Goal: Information Seeking & Learning: Learn about a topic

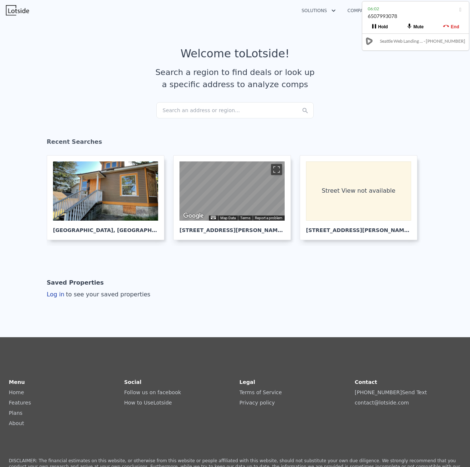
click at [201, 112] on div "Search an address or region..." at bounding box center [235, 110] width 158 height 16
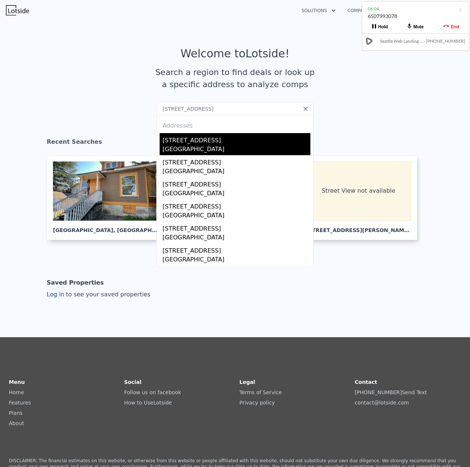
type input "[STREET_ADDRESS]"
click at [197, 142] on div "[STREET_ADDRESS]" at bounding box center [237, 139] width 148 height 12
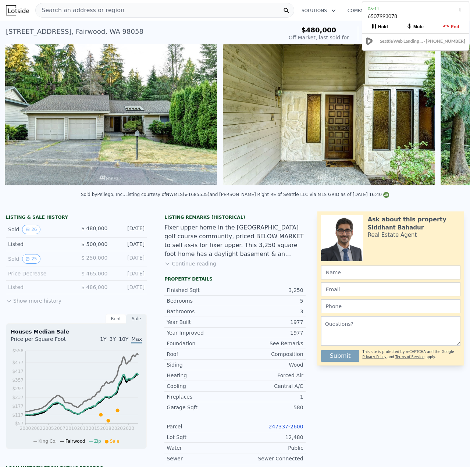
scroll to position [0, 337]
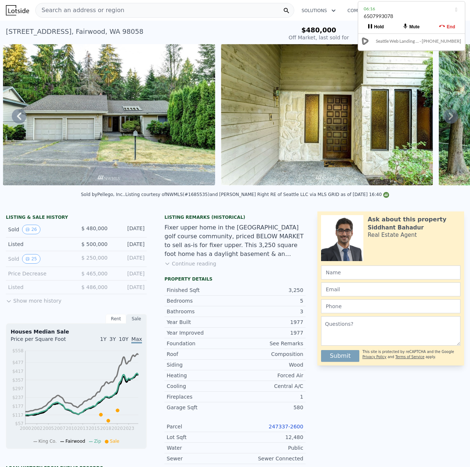
drag, startPoint x: 400, startPoint y: 14, endPoint x: 396, endPoint y: 14, distance: 4.0
click at [396, 14] on div "6507993078" at bounding box center [412, 20] width 96 height 14
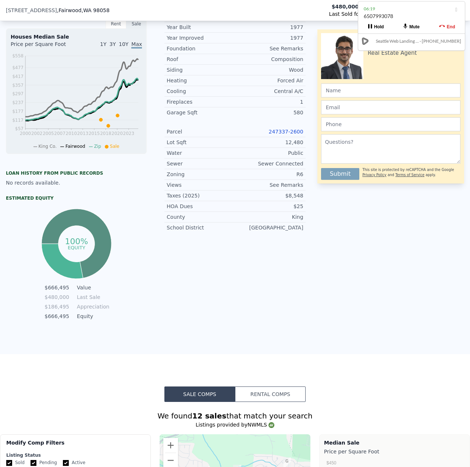
scroll to position [292, 0]
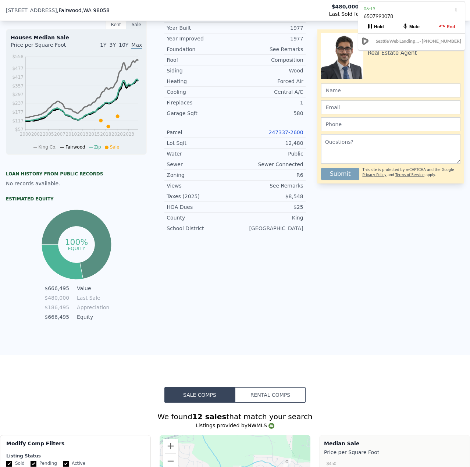
click at [290, 135] on link "247337-2600" at bounding box center [286, 133] width 35 height 6
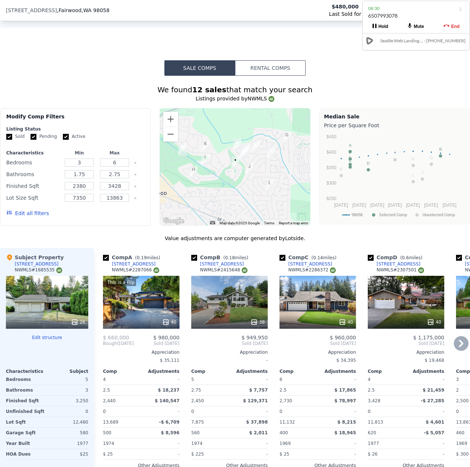
scroll to position [733, 0]
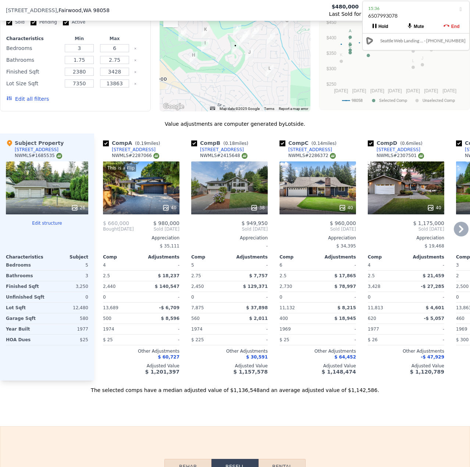
click at [134, 199] on div "This is a Flip 40" at bounding box center [141, 188] width 77 height 53
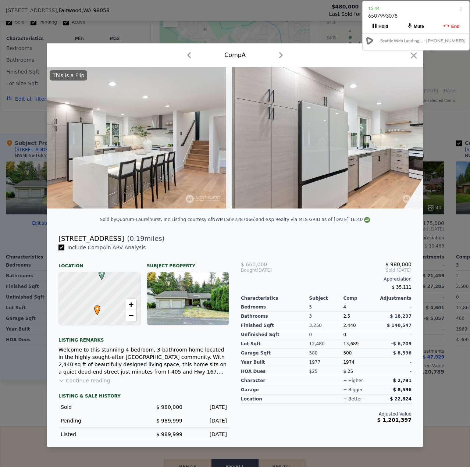
scroll to position [0, 893]
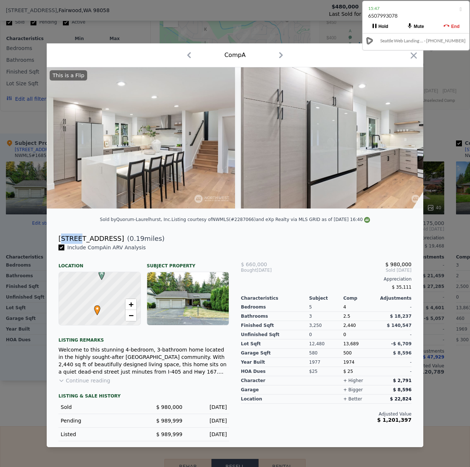
drag, startPoint x: 63, startPoint y: 239, endPoint x: 82, endPoint y: 240, distance: 19.2
click at [79, 240] on div "[STREET_ADDRESS]" at bounding box center [92, 239] width 66 height 10
click at [124, 247] on span "Include Comp A in ARV Analysis" at bounding box center [106, 248] width 84 height 6
drag, startPoint x: 60, startPoint y: 241, endPoint x: 117, endPoint y: 244, distance: 57.5
click at [117, 244] on div "[STREET_ADDRESS] ( 0.19 miles)" at bounding box center [235, 239] width 365 height 10
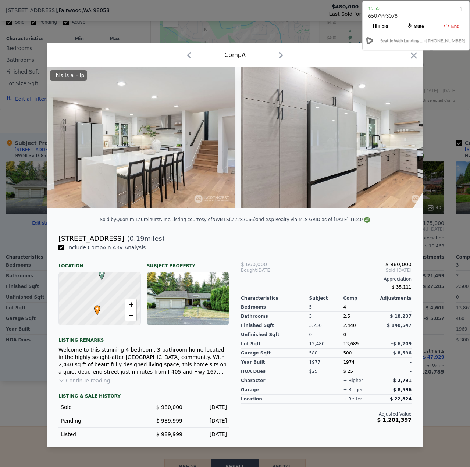
drag, startPoint x: 111, startPoint y: 244, endPoint x: 258, endPoint y: 244, distance: 146.8
click at [258, 244] on div "[STREET_ADDRESS] ( 0.19 miles)" at bounding box center [235, 239] width 365 height 10
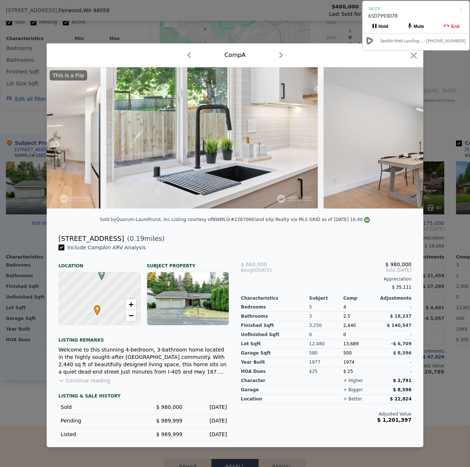
scroll to position [0, 1688]
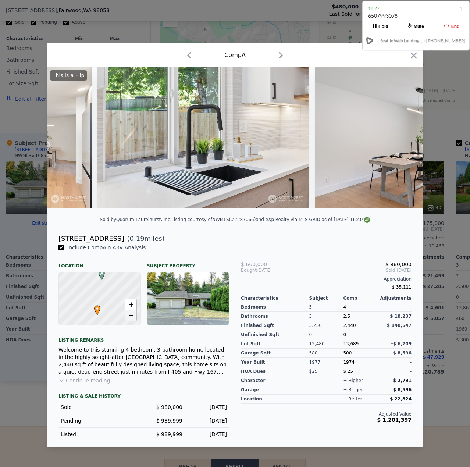
click at [131, 319] on span "−" at bounding box center [131, 315] width 5 height 9
click at [131, 307] on span "+" at bounding box center [131, 304] width 5 height 9
drag, startPoint x: 117, startPoint y: 296, endPoint x: 113, endPoint y: 305, distance: 10.7
click at [113, 305] on div at bounding box center [100, 299] width 98 height 64
drag, startPoint x: 106, startPoint y: 301, endPoint x: 106, endPoint y: 287, distance: 14.4
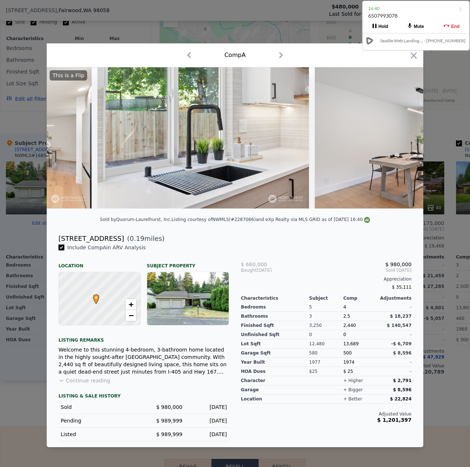
click at [106, 285] on div at bounding box center [99, 299] width 98 height 64
drag, startPoint x: 117, startPoint y: 309, endPoint x: 120, endPoint y: 301, distance: 8.1
click at [120, 301] on div at bounding box center [100, 299] width 98 height 64
drag, startPoint x: 113, startPoint y: 303, endPoint x: 107, endPoint y: 305, distance: 6.2
click at [107, 305] on div at bounding box center [100, 299] width 98 height 64
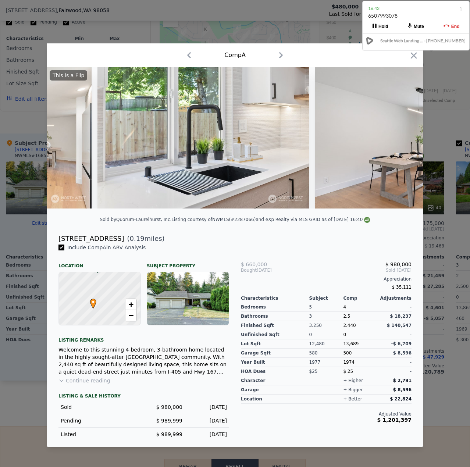
drag, startPoint x: 108, startPoint y: 305, endPoint x: 110, endPoint y: 315, distance: 10.9
click at [110, 315] on div at bounding box center [100, 299] width 98 height 64
drag, startPoint x: 113, startPoint y: 307, endPoint x: 117, endPoint y: 315, distance: 8.9
click at [117, 315] on div at bounding box center [100, 299] width 98 height 64
drag, startPoint x: 118, startPoint y: 304, endPoint x: 106, endPoint y: 280, distance: 26.7
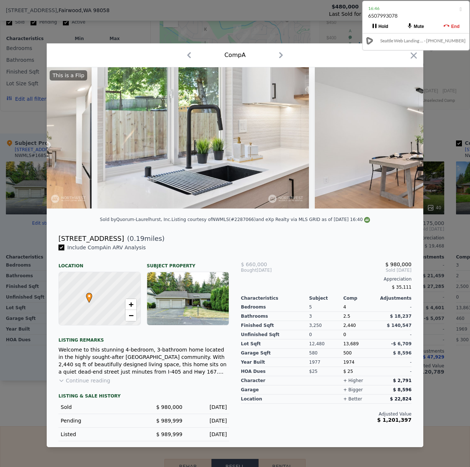
click at [106, 281] on div at bounding box center [100, 298] width 98 height 64
drag, startPoint x: 105, startPoint y: 309, endPoint x: 125, endPoint y: 304, distance: 20.5
click at [110, 300] on div at bounding box center [101, 299] width 98 height 64
drag, startPoint x: 97, startPoint y: 304, endPoint x: 102, endPoint y: 310, distance: 7.8
click at [102, 310] on div at bounding box center [100, 299] width 98 height 64
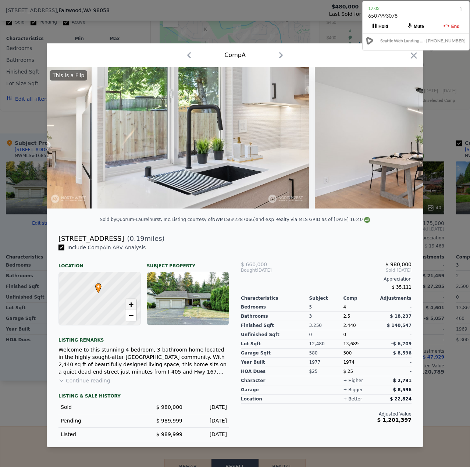
click at [132, 308] on span "+" at bounding box center [131, 304] width 5 height 9
drag, startPoint x: 105, startPoint y: 297, endPoint x: 98, endPoint y: 280, distance: 18.7
click at [98, 280] on div at bounding box center [100, 299] width 98 height 64
click at [130, 320] on span "−" at bounding box center [131, 315] width 5 height 9
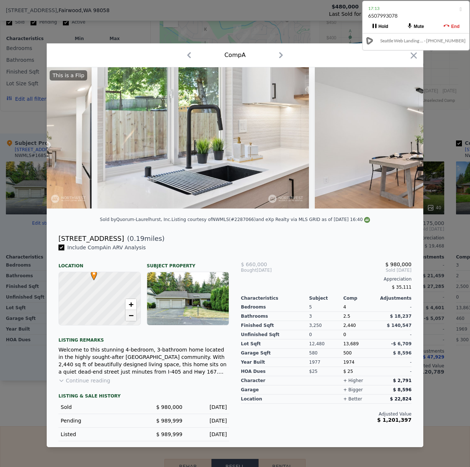
click at [130, 320] on span "−" at bounding box center [131, 315] width 5 height 9
drag, startPoint x: 108, startPoint y: 291, endPoint x: 101, endPoint y: 316, distance: 26.6
click at [101, 316] on div at bounding box center [100, 299] width 98 height 64
drag, startPoint x: 104, startPoint y: 303, endPoint x: 106, endPoint y: 312, distance: 8.6
click at [106, 312] on div at bounding box center [100, 299] width 98 height 64
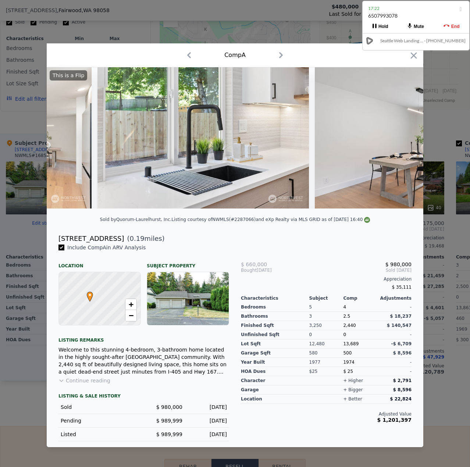
drag, startPoint x: 115, startPoint y: 311, endPoint x: 114, endPoint y: 290, distance: 21.4
click at [114, 290] on div at bounding box center [100, 299] width 98 height 64
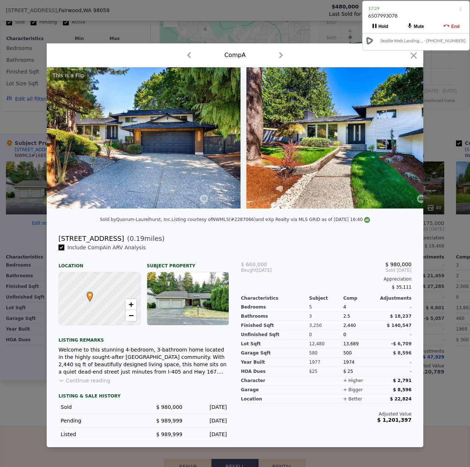
scroll to position [0, 0]
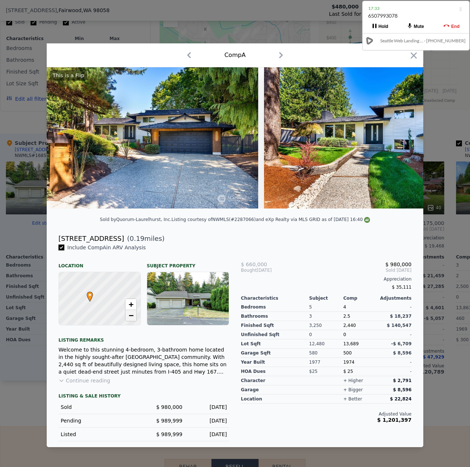
click at [128, 318] on link "−" at bounding box center [130, 315] width 11 height 11
click at [134, 305] on link "+" at bounding box center [130, 304] width 11 height 11
click at [132, 306] on span "+" at bounding box center [131, 304] width 5 height 9
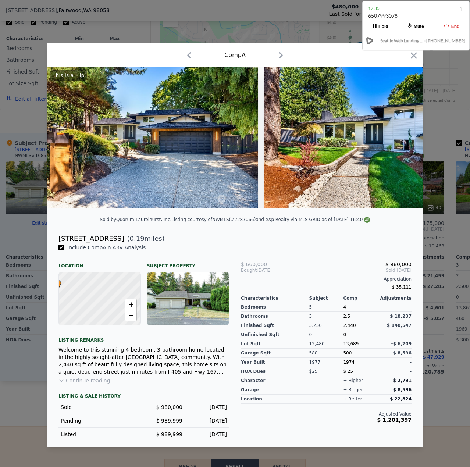
drag, startPoint x: 106, startPoint y: 311, endPoint x: 108, endPoint y: 304, distance: 7.8
click at [101, 287] on div at bounding box center [100, 298] width 98 height 64
drag, startPoint x: 98, startPoint y: 307, endPoint x: 122, endPoint y: 306, distance: 24.7
click at [122, 306] on div at bounding box center [100, 299] width 98 height 64
drag, startPoint x: 107, startPoint y: 312, endPoint x: 110, endPoint y: 317, distance: 5.7
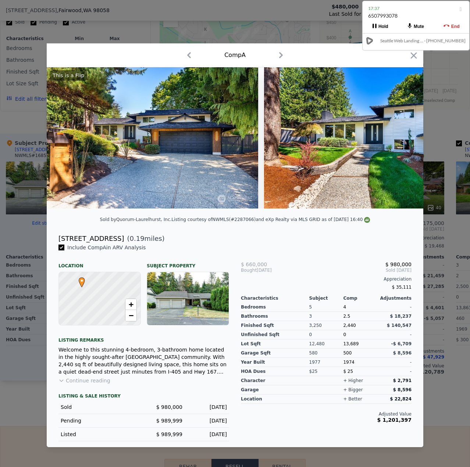
click at [109, 316] on div at bounding box center [100, 299] width 98 height 64
drag, startPoint x: 96, startPoint y: 307, endPoint x: 107, endPoint y: 316, distance: 13.8
click at [107, 316] on div at bounding box center [100, 299] width 98 height 64
drag, startPoint x: 112, startPoint y: 305, endPoint x: 105, endPoint y: 313, distance: 10.7
click at [105, 312] on div at bounding box center [99, 299] width 98 height 64
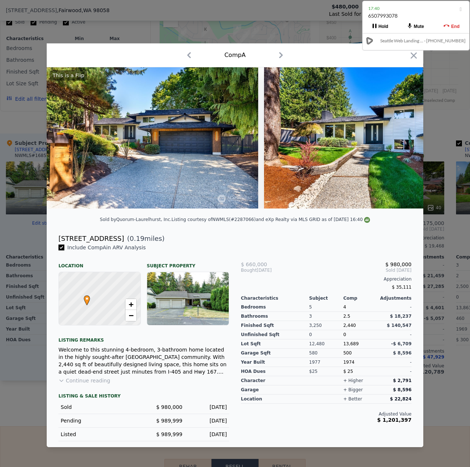
drag, startPoint x: 109, startPoint y: 309, endPoint x: 101, endPoint y: 327, distance: 19.3
click at [101, 327] on div at bounding box center [99, 299] width 98 height 64
drag, startPoint x: 92, startPoint y: 311, endPoint x: 105, endPoint y: 289, distance: 25.4
click at [105, 289] on div at bounding box center [100, 299] width 98 height 64
drag, startPoint x: 58, startPoint y: 241, endPoint x: 71, endPoint y: 243, distance: 13.0
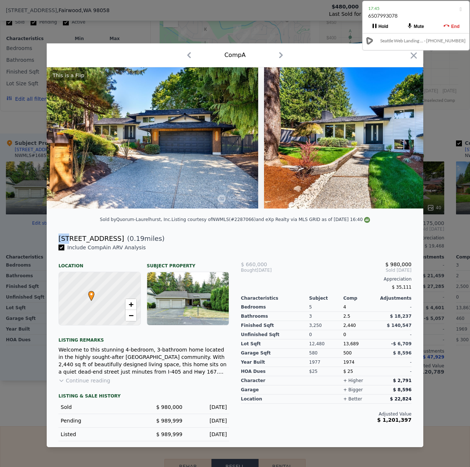
click at [68, 241] on div "[STREET_ADDRESS] ( 0.19 miles)" at bounding box center [235, 239] width 365 height 10
copy div "167"
drag, startPoint x: 109, startPoint y: 309, endPoint x: 99, endPoint y: 301, distance: 13.2
click at [99, 301] on div at bounding box center [99, 298] width 98 height 64
drag, startPoint x: 102, startPoint y: 293, endPoint x: 99, endPoint y: 280, distance: 12.5
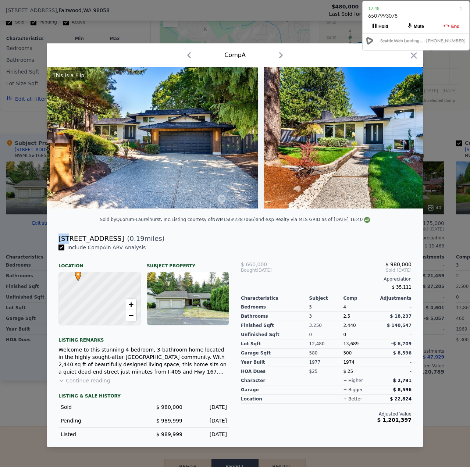
click at [99, 280] on div at bounding box center [100, 299] width 98 height 64
drag, startPoint x: 109, startPoint y: 305, endPoint x: 99, endPoint y: 314, distance: 13.0
copy div "167"
click at [103, 264] on div "Location" at bounding box center [100, 263] width 82 height 12
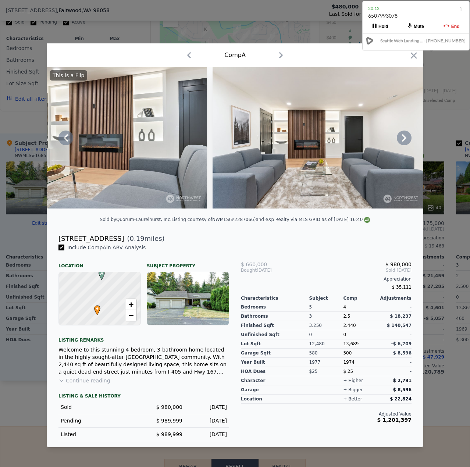
scroll to position [0, 3739]
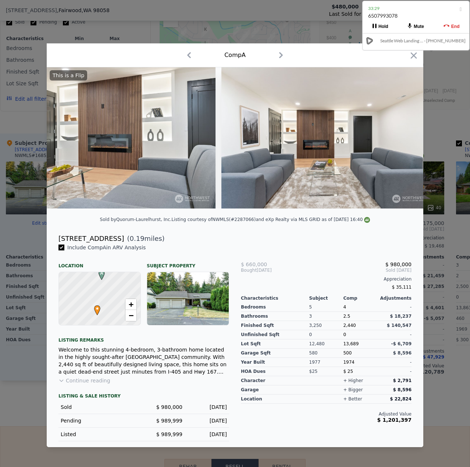
click at [415, 56] on icon "button" at bounding box center [414, 55] width 10 height 10
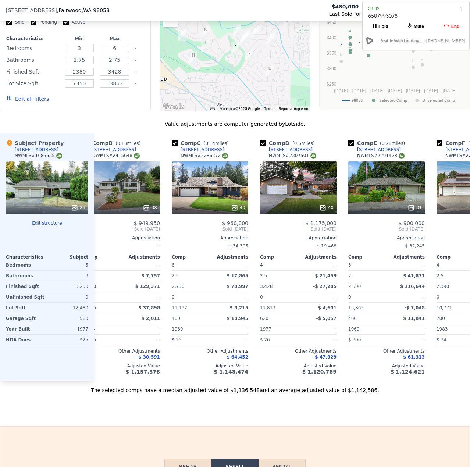
scroll to position [0, 103]
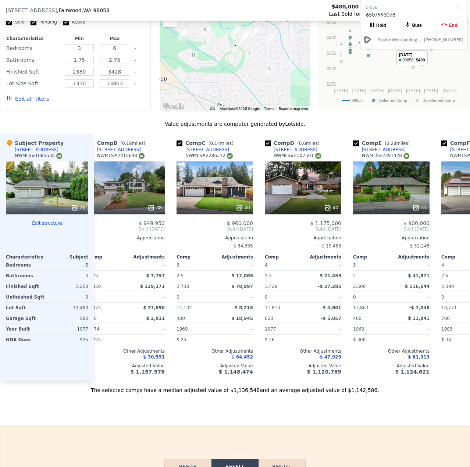
click at [429, 11] on div "6507993078" at bounding box center [414, 18] width 96 height 14
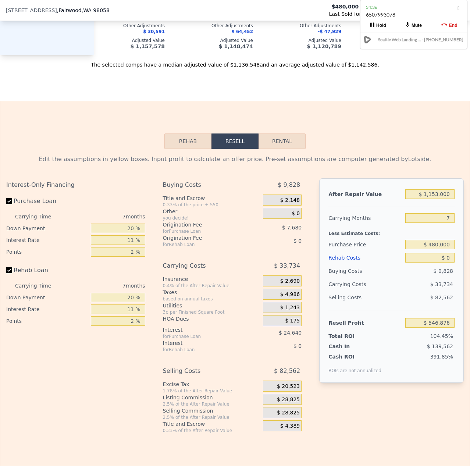
scroll to position [1065, 0]
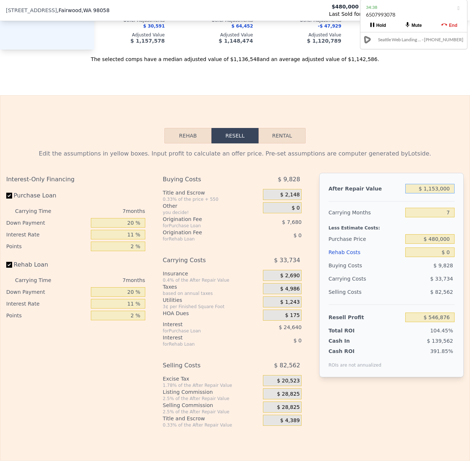
drag, startPoint x: 447, startPoint y: 198, endPoint x: 430, endPoint y: 202, distance: 17.4
click at [430, 194] on input "$ 1,153,000" at bounding box center [430, 189] width 49 height 10
type input "$ 1,100"
type input "-$ 520,405"
type input "$ 11,000"
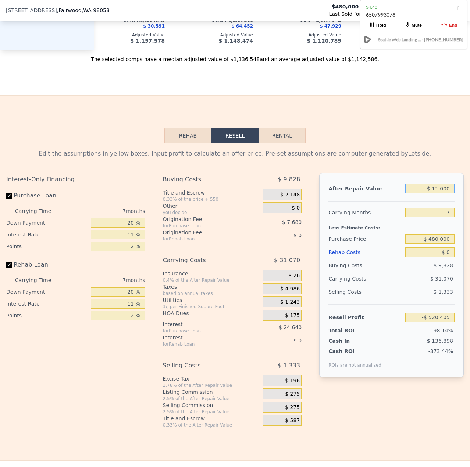
type input "-$ 511,231"
type input "$ 110,000"
type input "-$ 419,503"
type input "$ 1,100,000"
type input "$ 497,768"
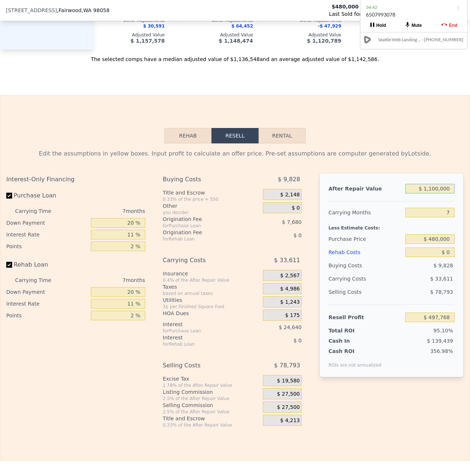
type input "$ 1,100,000"
drag, startPoint x: 446, startPoint y: 225, endPoint x: 442, endPoint y: 226, distance: 4.1
click at [442, 217] on input "7" at bounding box center [430, 213] width 49 height 10
type input "6"
type input "$ 502,570"
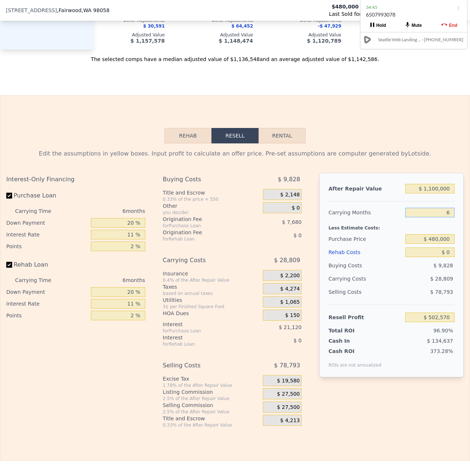
type input "6"
click at [407, 286] on div "$ 28,809" at bounding box center [416, 278] width 77 height 13
drag, startPoint x: 447, startPoint y: 247, endPoint x: 428, endPoint y: 250, distance: 19.4
click at [428, 244] on input "$ 480,000" at bounding box center [430, 239] width 49 height 10
type input "$ 700,000"
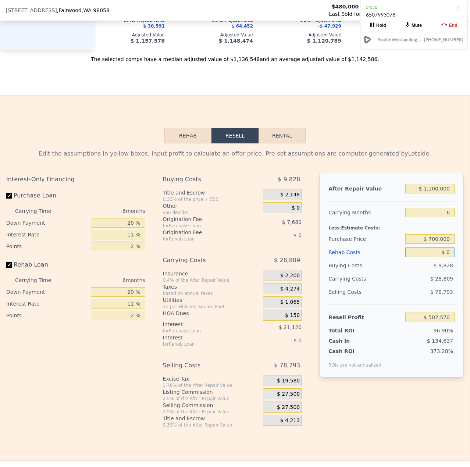
type input "$ 268,639"
drag, startPoint x: 445, startPoint y: 260, endPoint x: 441, endPoint y: 262, distance: 4.4
click at [441, 257] on input "$ 0" at bounding box center [430, 253] width 49 height 10
type input "$ 20"
type input "$ 268,619"
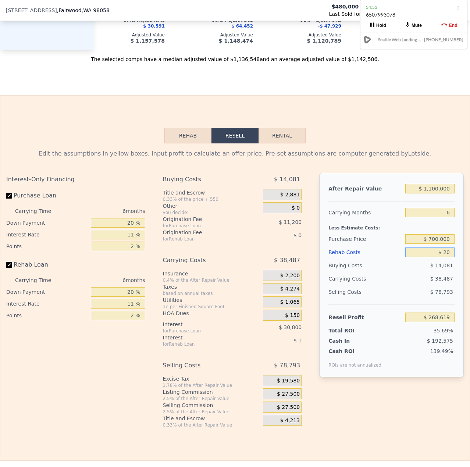
type input "$ 200"
type input "$ 268,430"
type input "$ 20"
type input "$ 268,619"
type input "$ 0"
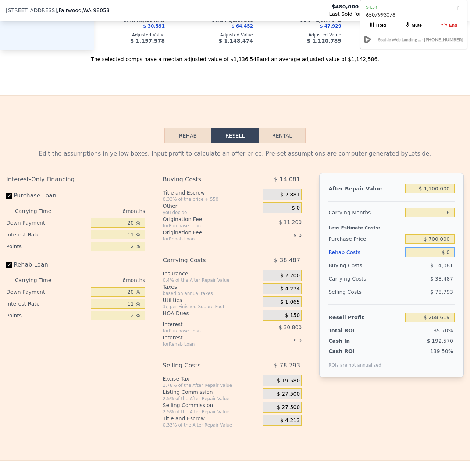
type input "$ 268,639"
type input "$ 10"
type input "$ 268,629"
type input "$ 120"
type input "$ 268,511"
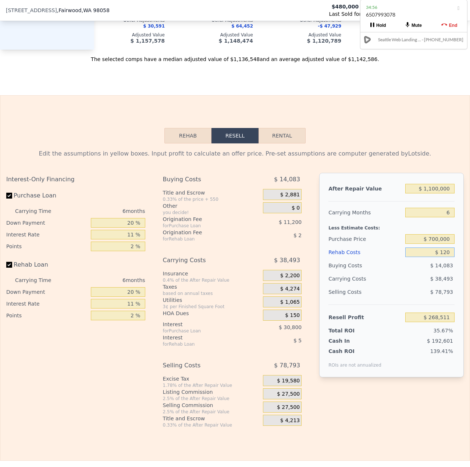
type input "$ 1,200"
type input "$ 267,366"
type input "$ 12,000"
type input "$ 255,919"
type input "$ 120,000"
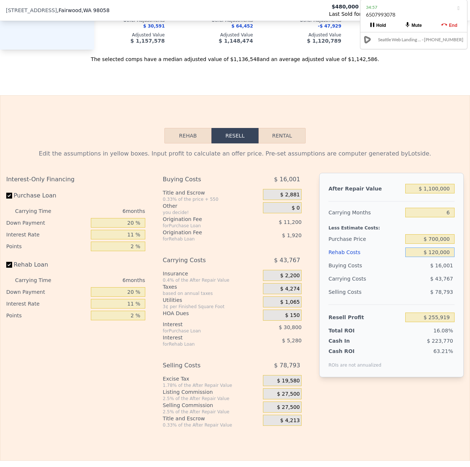
type input "$ 141,439"
click at [432, 257] on input "$ 120,000" at bounding box center [430, 253] width 49 height 10
type input "$ 10,000"
type input "$ 258,041"
type input "$ 150,000"
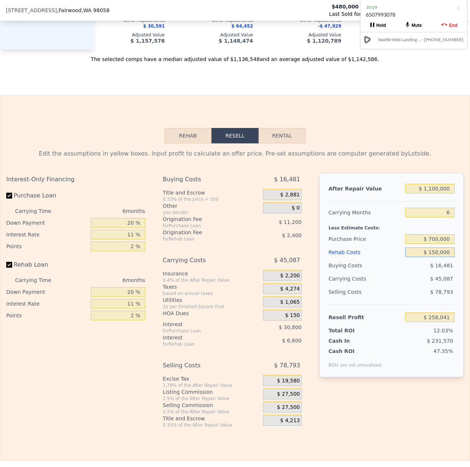
type input "$ 109,639"
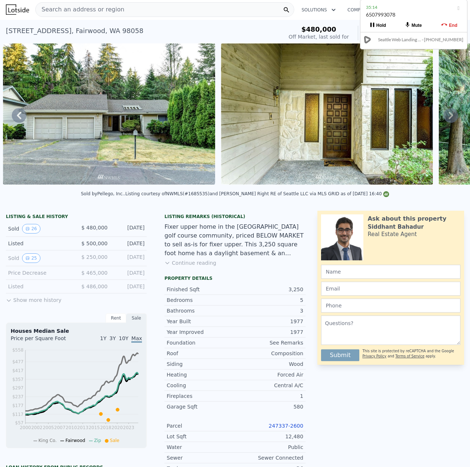
scroll to position [0, 0]
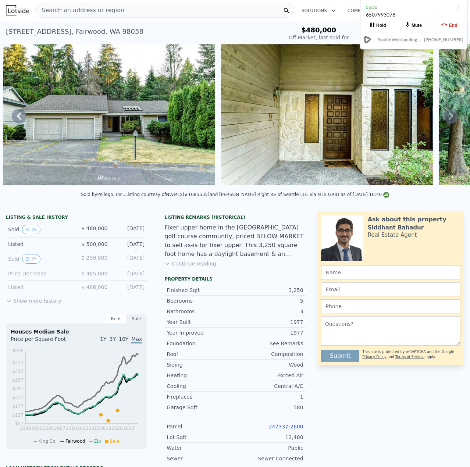
type input "$ 150,000"
click at [148, 118] on img at bounding box center [109, 114] width 212 height 141
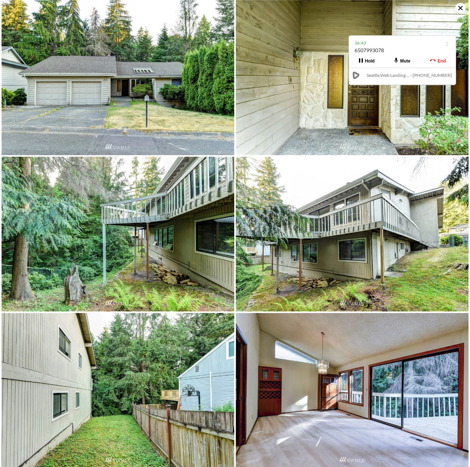
drag, startPoint x: 433, startPoint y: 15, endPoint x: 421, endPoint y: 51, distance: 37.5
click at [421, 51] on div "6507993078" at bounding box center [403, 54] width 96 height 14
click at [456, 10] on icon at bounding box center [461, 8] width 10 height 10
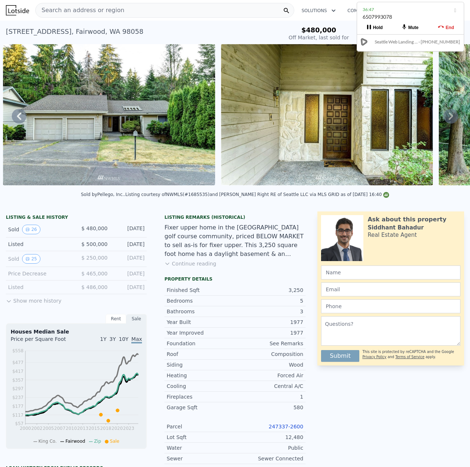
drag, startPoint x: 396, startPoint y: 53, endPoint x: 404, endPoint y: 19, distance: 34.5
click at [404, 19] on div "6507993078" at bounding box center [411, 20] width 96 height 14
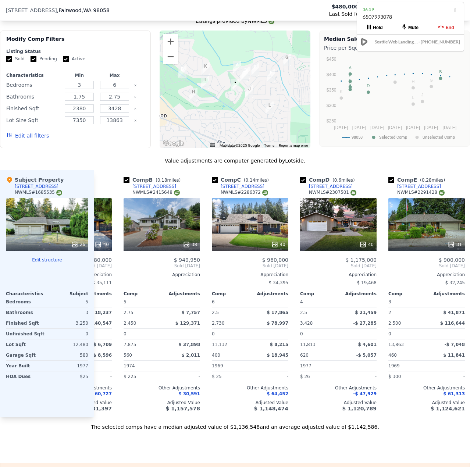
scroll to position [0, 56]
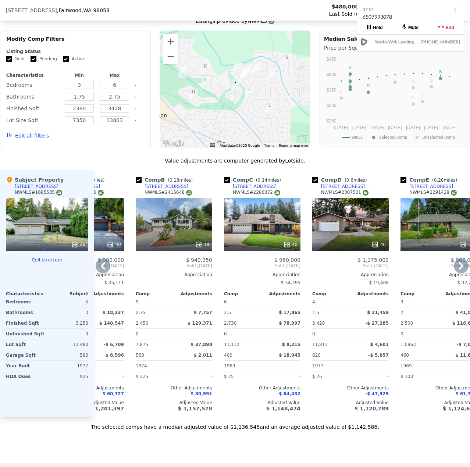
click at [183, 241] on div "38" at bounding box center [174, 224] width 77 height 53
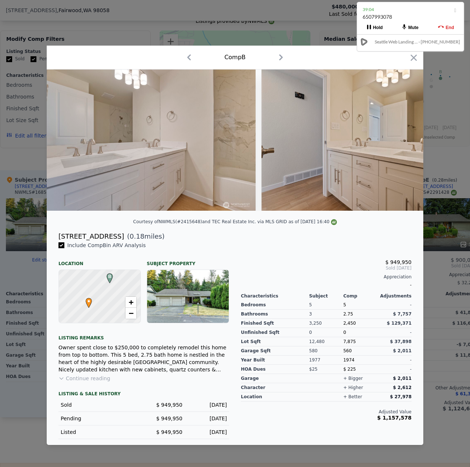
scroll to position [0, 3697]
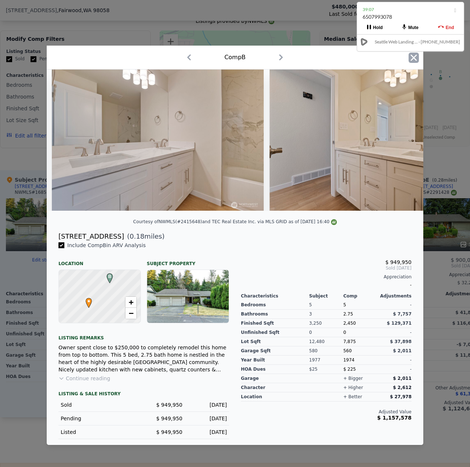
click at [417, 56] on icon "button" at bounding box center [414, 58] width 10 height 10
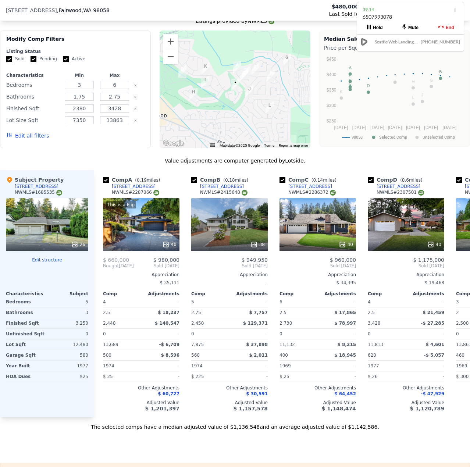
click at [57, 237] on div "26" at bounding box center [47, 224] width 82 height 53
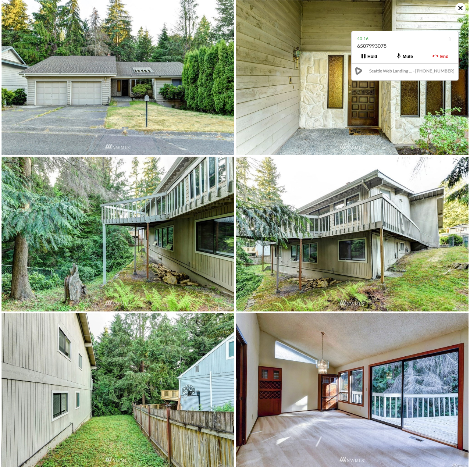
drag, startPoint x: 432, startPoint y: 33, endPoint x: 427, endPoint y: 59, distance: 26.7
click at [427, 56] on div "6507993078" at bounding box center [405, 49] width 96 height 14
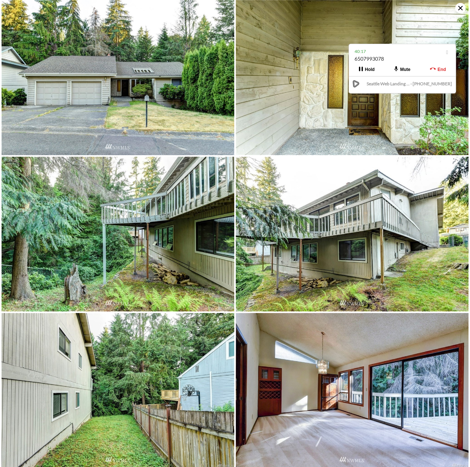
click at [458, 10] on icon at bounding box center [461, 8] width 10 height 10
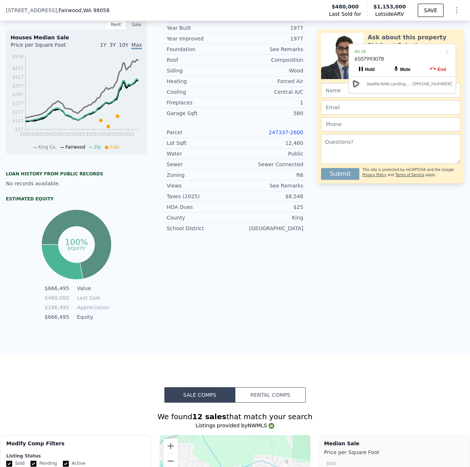
scroll to position [108, 0]
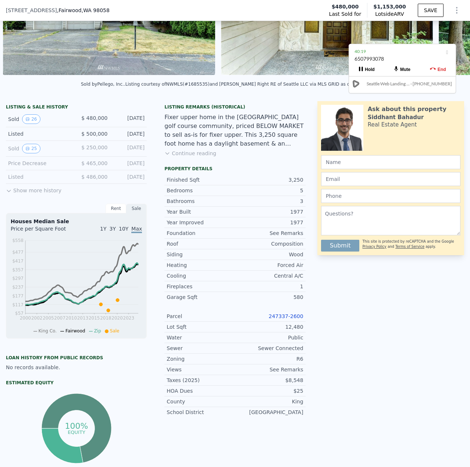
click at [284, 319] on link "247337-2600" at bounding box center [286, 317] width 35 height 6
type input "$ 1,153,000"
type input "7"
type input "$ 0"
type input "$ 546,876"
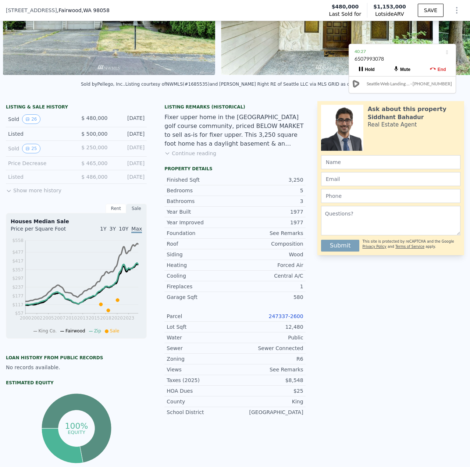
click at [288, 319] on link "247337-2600" at bounding box center [286, 317] width 35 height 6
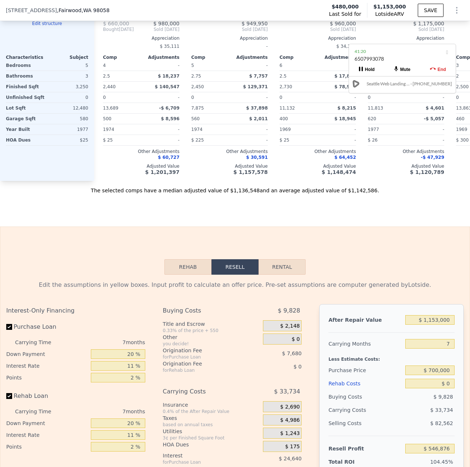
scroll to position [1028, 0]
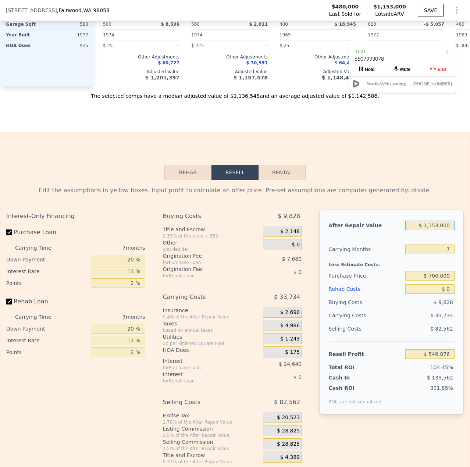
click at [433, 230] on input "$ 1,153,000" at bounding box center [430, 226] width 49 height 10
click at [430, 230] on input "$ 1,153,000" at bounding box center [430, 226] width 49 height 10
type input "$ 153,000"
type input "-$ 379,661"
type input "-$ 1,053,000"
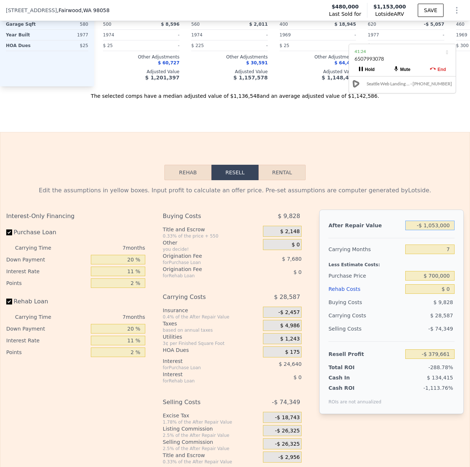
type input "-$ 1,497,066"
click at [420, 230] on input "-$ 1,053,000" at bounding box center [430, 226] width 49 height 10
type input "$ 1,053,000"
type input "$ 454,222"
type input "$ 1,053,000"
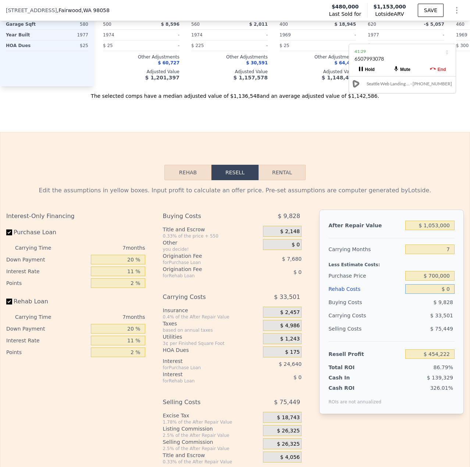
drag, startPoint x: 447, startPoint y: 300, endPoint x: 443, endPoint y: 300, distance: 4.1
click at [443, 294] on input "$ 0" at bounding box center [430, 289] width 49 height 10
type input "$ 12"
type input "$ 454,210"
type input "$ 120"
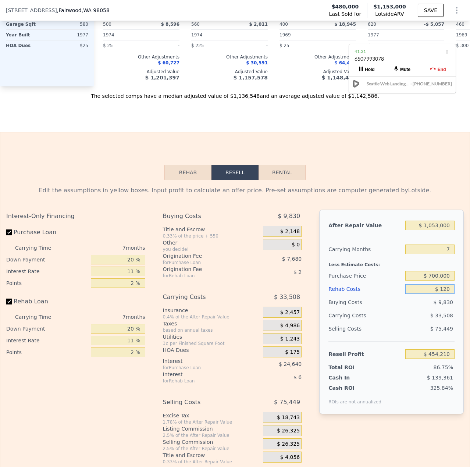
type input "$ 454,093"
type input "$ 1,200"
type input "$ 452,940"
type input "$ 12,000"
type input "$ 441,414"
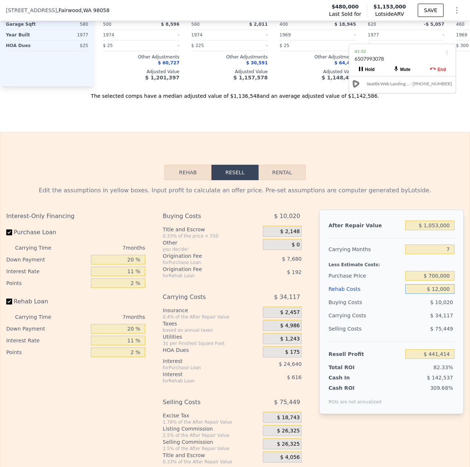
type input "$ 120,000"
type input "$ 326,142"
type input "$ 120,000"
click at [420, 322] on div "$ 39,661" at bounding box center [416, 315] width 77 height 13
click at [441, 254] on input "7" at bounding box center [430, 250] width 49 height 10
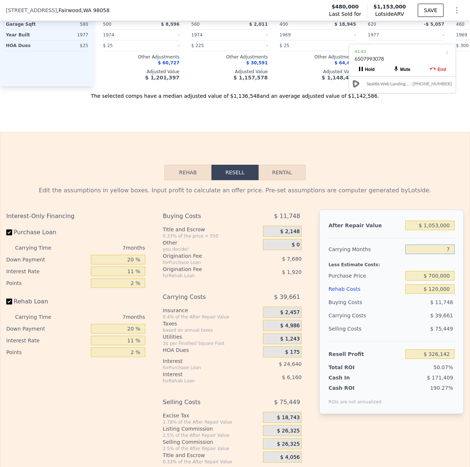
type input "6"
type input "$ 331,808"
type input "6"
click at [442, 269] on div "Less Estimate Costs:" at bounding box center [392, 262] width 126 height 13
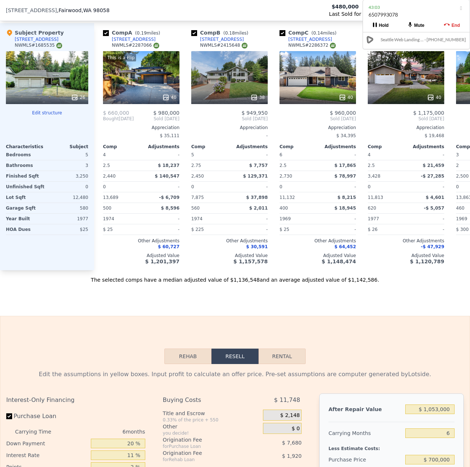
type input "$ 1,153,000"
type input "7"
type input "$ 0"
type input "$ 546,876"
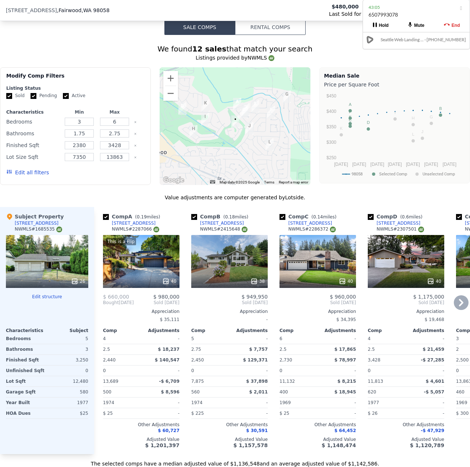
click at [135, 270] on div "This is a Flip 40" at bounding box center [141, 261] width 77 height 53
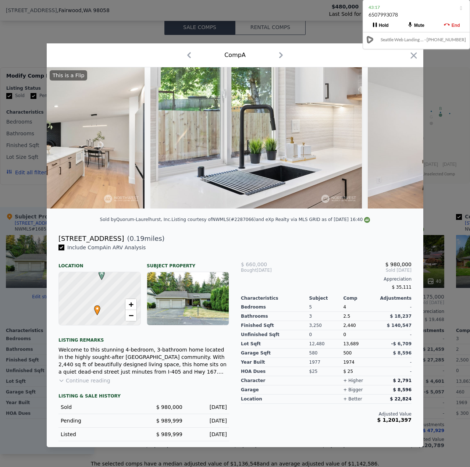
scroll to position [0, 1653]
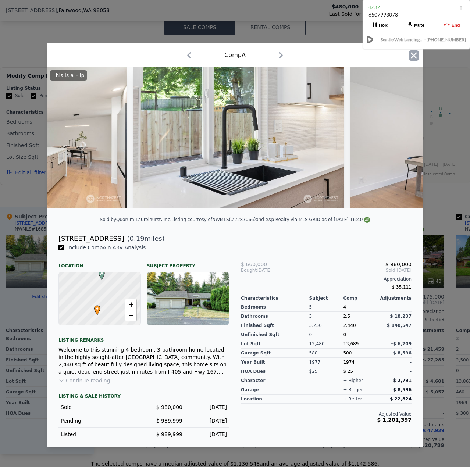
click at [415, 53] on icon "button" at bounding box center [414, 55] width 6 height 6
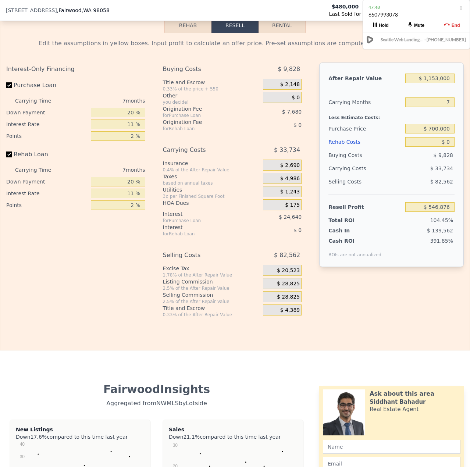
scroll to position [1101, 0]
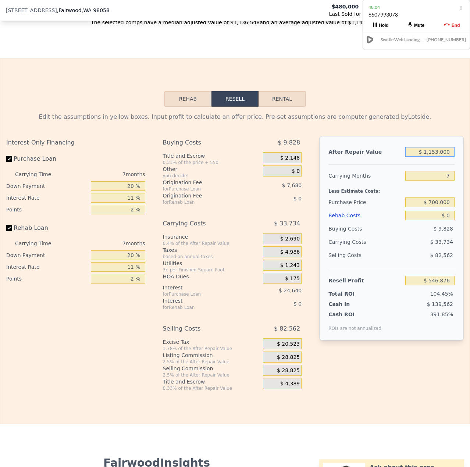
drag, startPoint x: 447, startPoint y: 163, endPoint x: 428, endPoint y: 167, distance: 19.5
click at [428, 159] on div "$ 1,153,000" at bounding box center [430, 151] width 49 height 13
click at [446, 157] on input "$ 1,153,000" at bounding box center [430, 152] width 49 height 10
drag, startPoint x: 446, startPoint y: 163, endPoint x: 433, endPoint y: 168, distance: 14.2
click at [433, 159] on div "$ 1,153,000" at bounding box center [430, 151] width 49 height 13
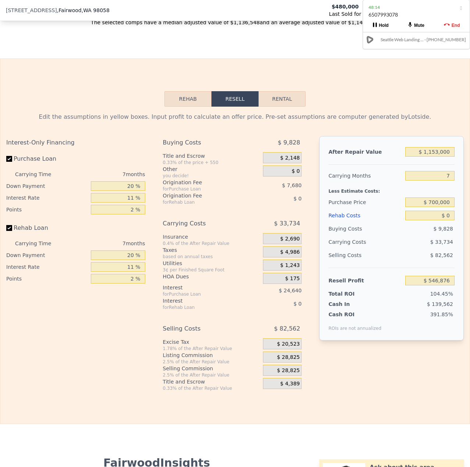
click at [430, 165] on div at bounding box center [392, 162] width 126 height 6
click at [429, 157] on input "$ 1,153,000" at bounding box center [430, 152] width 49 height 10
type input "$ 153,000"
type input "-$ 379,661"
type input "$ 1,053,000"
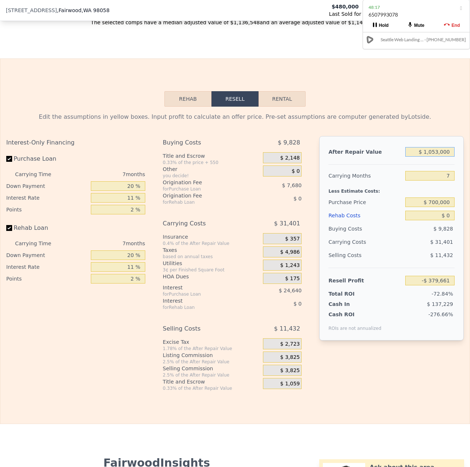
type input "$ 454,222"
type input "$ 1,053,000"
click at [446, 181] on input "7" at bounding box center [430, 176] width 49 height 10
click at [429, 207] on input "$ 700,000" at bounding box center [430, 203] width 49 height 10
type input "$ 218,678"
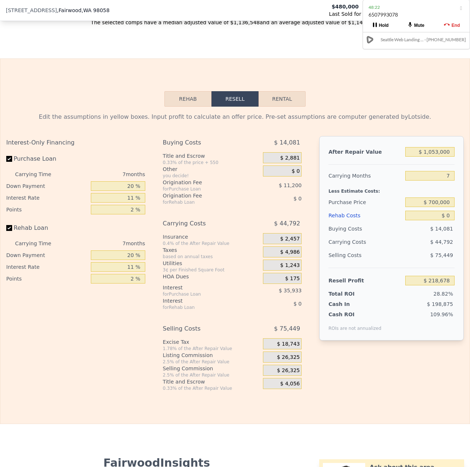
click at [420, 249] on div "$ 44,792" at bounding box center [416, 242] width 77 height 13
click at [442, 220] on input "$ 0" at bounding box center [430, 216] width 49 height 10
type input "$ 1"
type input "$ 218,677"
type input "$ 12"
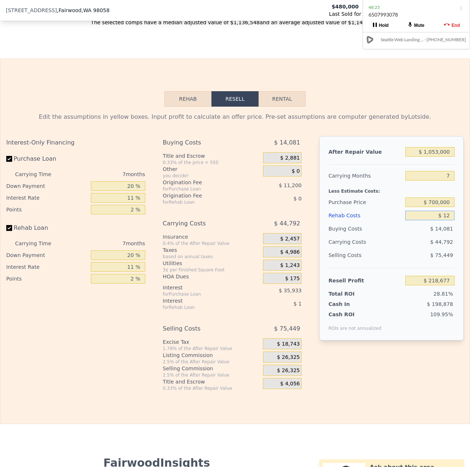
type input "$ 218,666"
type input "$ 120"
type input "$ 218,549"
type input "$ 1,200"
type input "$ 217,396"
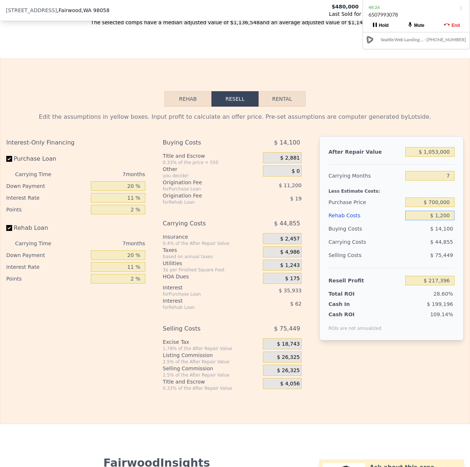
type input "$ 12,000"
type input "$ 205,870"
type input "$ 120,000"
type input "$ 90,598"
type input "$ 120,000"
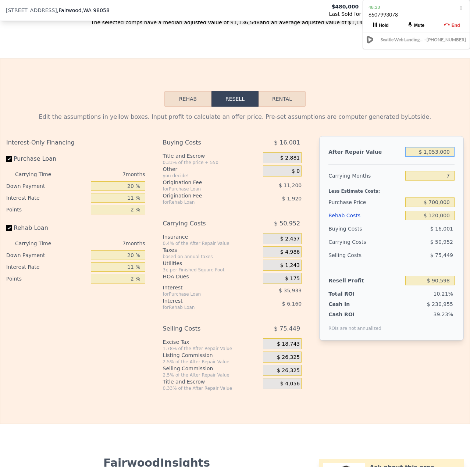
click at [431, 157] on input "$ 1,053,000" at bounding box center [430, 152] width 49 height 10
type input "$ 153,000"
type input "-$ 743,285"
type input "$ 1,153,000"
type input "$ 183,252"
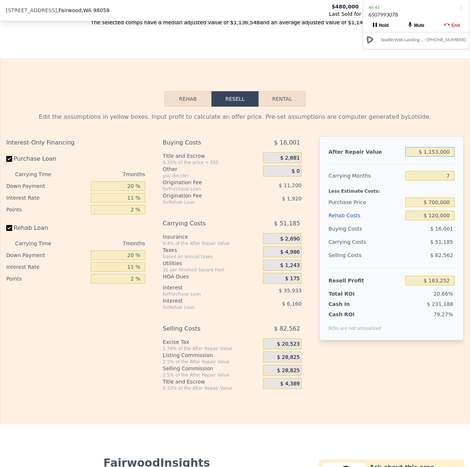
click at [433, 157] on input "$ 1,153,000" at bounding box center [430, 152] width 49 height 10
type input "$ 1,103,000"
type input "$ 136,924"
click at [436, 195] on div "Less Estimate Costs:" at bounding box center [392, 189] width 126 height 13
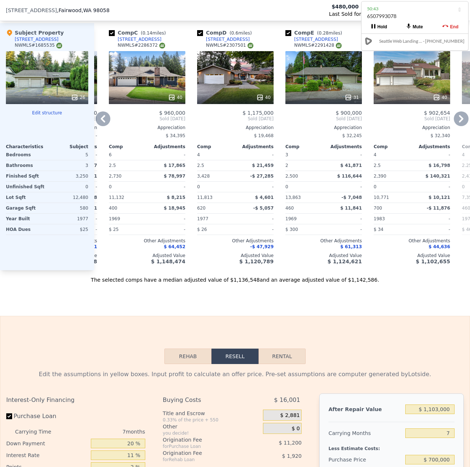
scroll to position [0, 154]
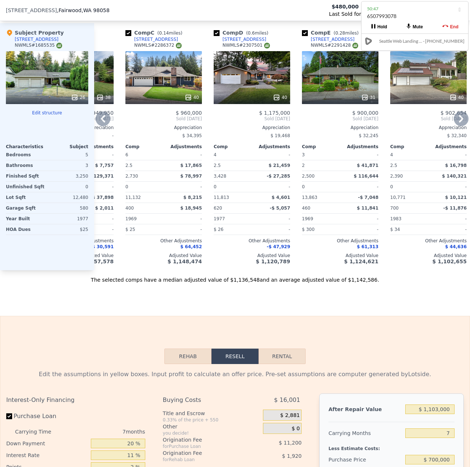
click at [279, 93] on div "40" at bounding box center [252, 77] width 77 height 53
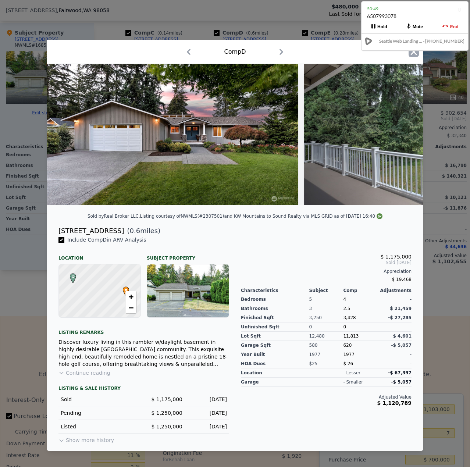
click at [411, 52] on icon "button" at bounding box center [414, 52] width 6 height 6
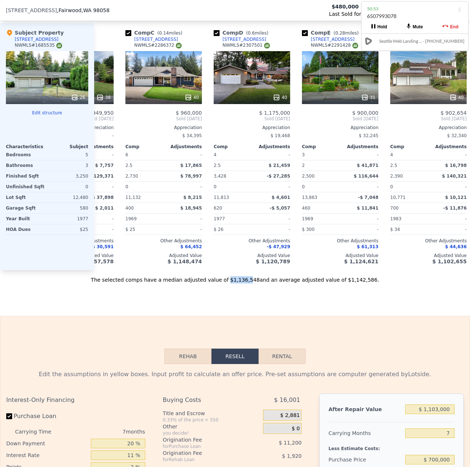
drag, startPoint x: 246, startPoint y: 281, endPoint x: 231, endPoint y: 282, distance: 15.5
click at [231, 282] on div "The selected comps have a median adjusted value of $1,136,548 and an average ad…" at bounding box center [235, 276] width 470 height 13
click at [200, 284] on div "The selected comps have a median adjusted value of $1,136,548 and an average ad…" at bounding box center [235, 276] width 470 height 13
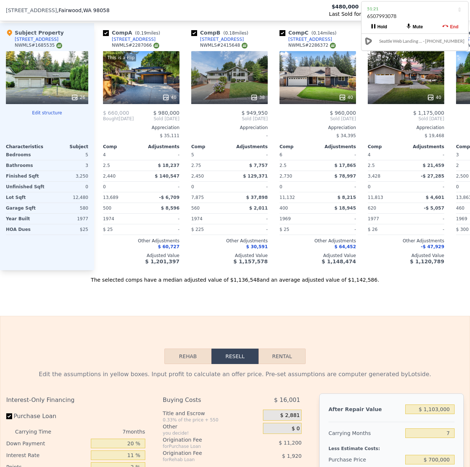
click at [417, 26] on div "Mute" at bounding box center [418, 27] width 10 height 5
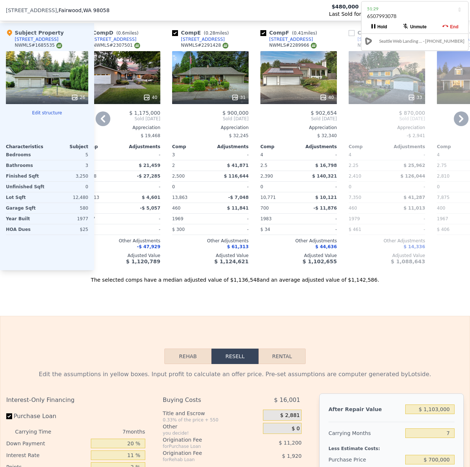
scroll to position [0, 285]
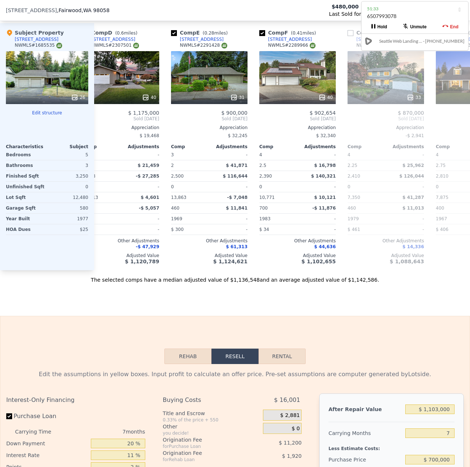
click at [425, 27] on div "Unmute" at bounding box center [418, 27] width 17 height 5
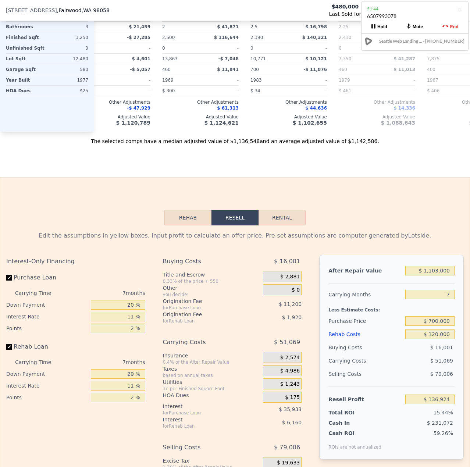
scroll to position [991, 0]
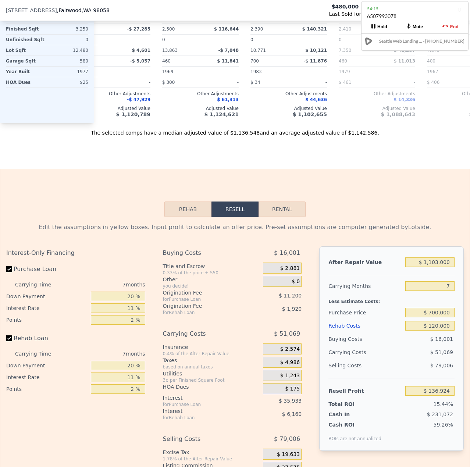
type input "$ 1,153,000"
type input "$ 0"
type input "$ 546,876"
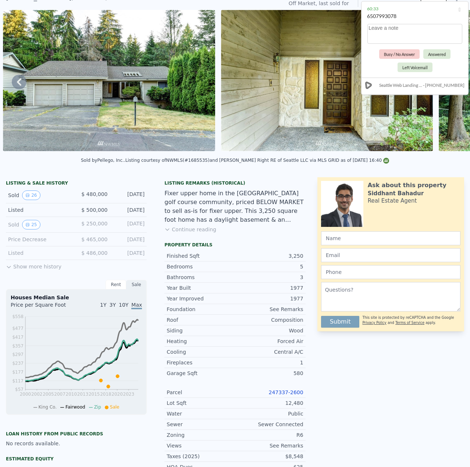
scroll to position [0, 0]
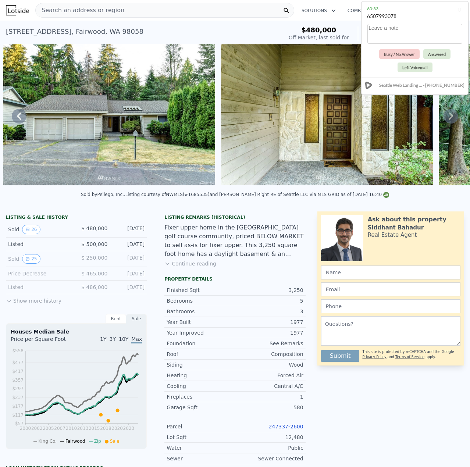
click at [144, 10] on div "Search an address or region" at bounding box center [164, 10] width 259 height 15
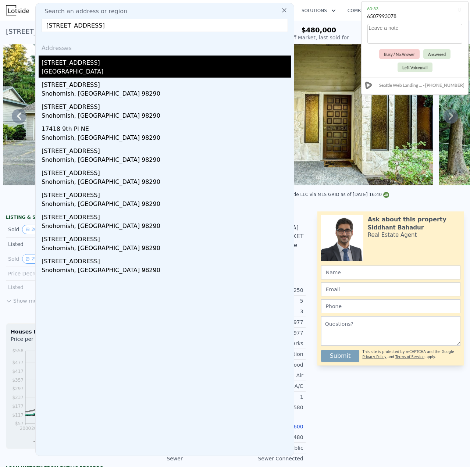
type input "[STREET_ADDRESS]"
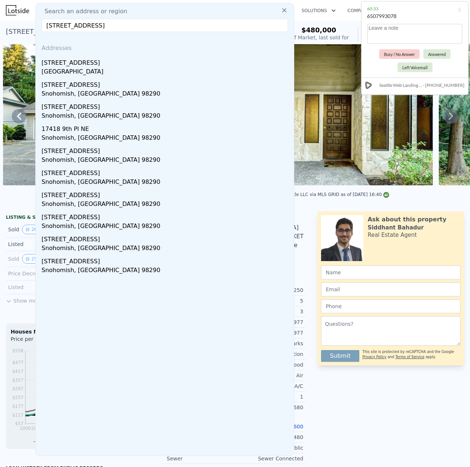
drag, startPoint x: 88, startPoint y: 62, endPoint x: 125, endPoint y: 87, distance: 45.3
click at [88, 61] on div "[STREET_ADDRESS]" at bounding box center [167, 62] width 250 height 12
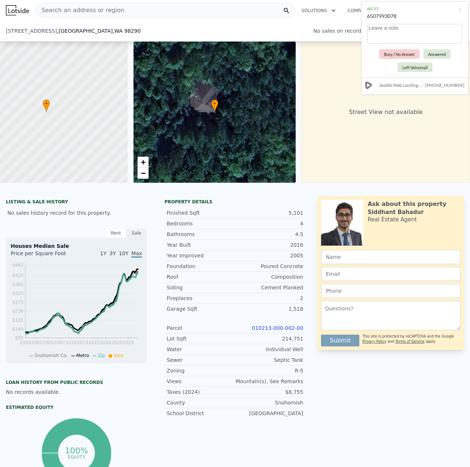
scroll to position [218, 0]
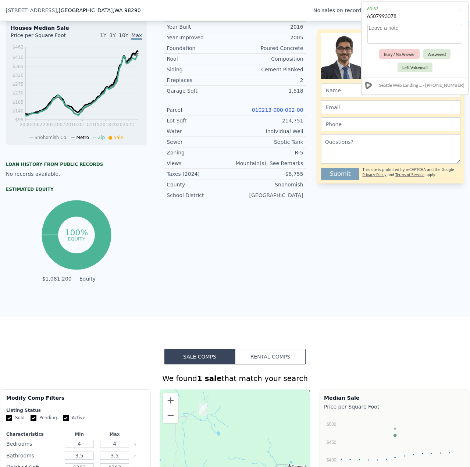
click at [276, 113] on link "010213-000-002-00" at bounding box center [278, 110] width 52 height 6
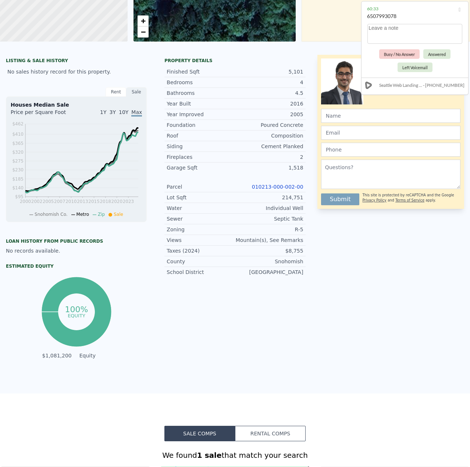
scroll to position [3, 0]
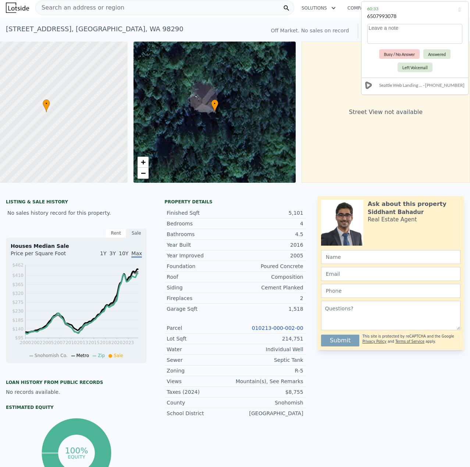
click at [79, 11] on span "Search an address or region" at bounding box center [80, 7] width 89 height 9
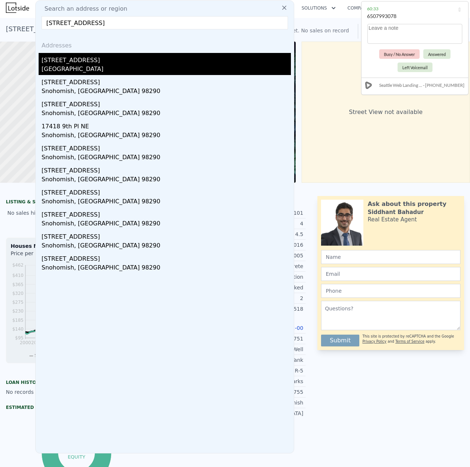
type input "[STREET_ADDRESS]"
click at [110, 68] on div "[GEOGRAPHIC_DATA]" at bounding box center [167, 70] width 250 height 10
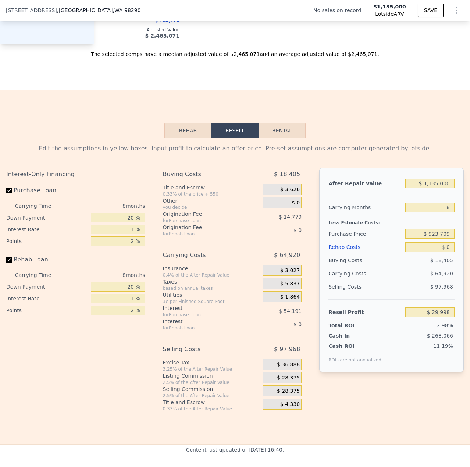
scroll to position [917, 0]
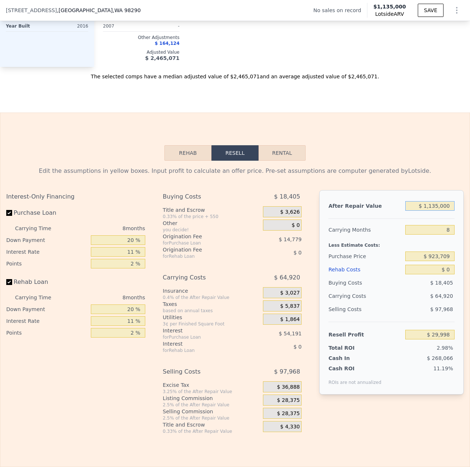
click at [431, 210] on input "$ 1,135,000" at bounding box center [430, 206] width 49 height 10
type input "$ 113,000"
type input "-$ 901,557"
type input "$ 11,000"
type input "-$ 994,531"
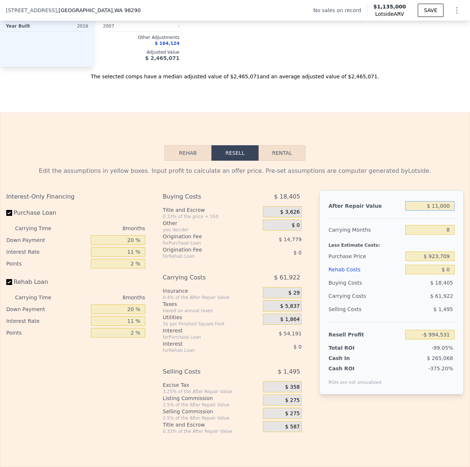
type input "$ 1,000"
type input "-$ 1,003,646"
type input "$ 14,000"
type input "-$ 991,796"
type input "$ 140,000"
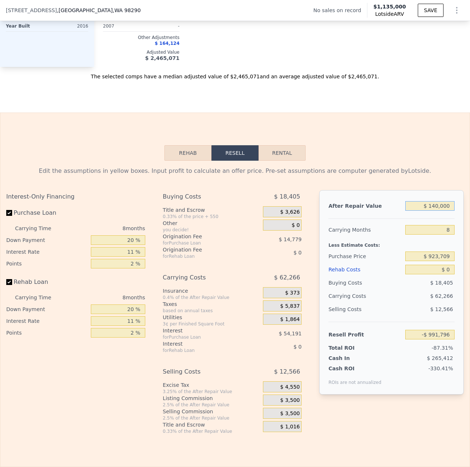
type input "-$ 876,946"
type input "$ 1,400,000"
type input "$ 271,548"
type input "$ 1,400,000"
click at [422, 287] on div "$ 18,405" at bounding box center [430, 282] width 49 height 13
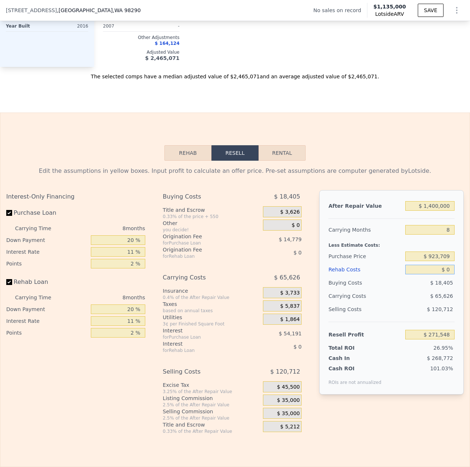
drag, startPoint x: 446, startPoint y: 275, endPoint x: 442, endPoint y: 276, distance: 4.1
click at [442, 275] on input "$ 0" at bounding box center [430, 270] width 49 height 10
type input "$ 2"
type input "$ 271,546"
type input "$ 20"
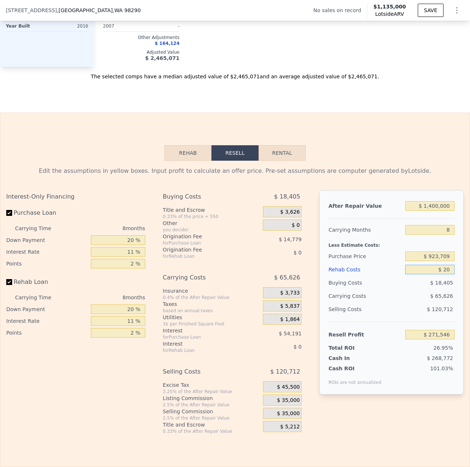
type input "$ 271,528"
type input "$ 200"
type input "$ 271,337"
type input "$ 2,000"
type input "$ 269,396"
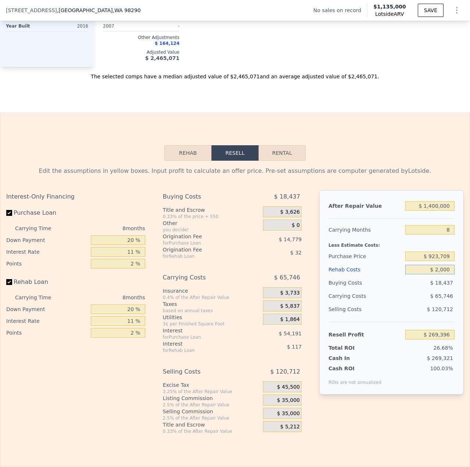
type input "$ 20,000"
type input "$ 250,052"
type input "$ 200,000"
type input "$ 56,612"
type input "$ 200,000"
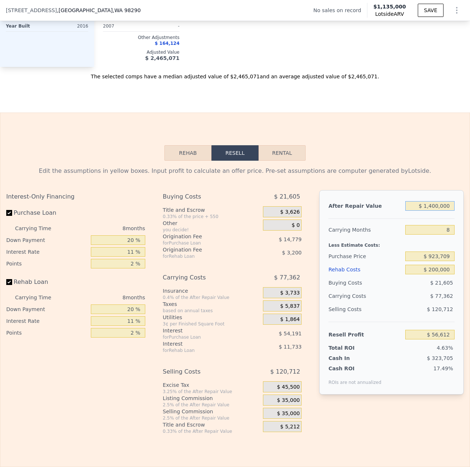
click at [431, 211] on input "$ 1,400,000" at bounding box center [430, 206] width 49 height 10
type input "$ 100,000"
type input "-$ 1,128,343"
type input "$ 1,600,000"
type input "$ 238,912"
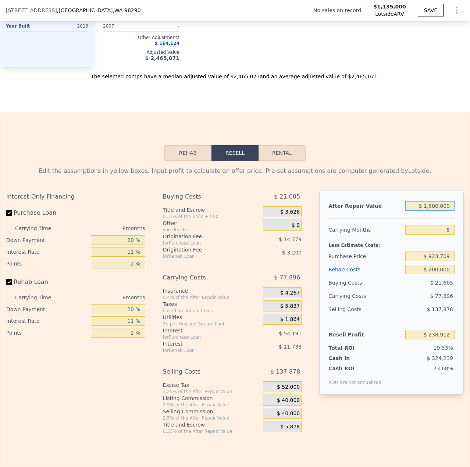
drag, startPoint x: 448, startPoint y: 213, endPoint x: 24, endPoint y: 155, distance: 428.3
click at [40, 154] on div "Rehab Resell Rental Edit the assumptions in yellow boxes. Input profit to calcu…" at bounding box center [235, 290] width 470 height 355
click at [392, 165] on div "Rehab Resell Rental Edit the assumptions in yellow boxes. Input profit to calcu…" at bounding box center [235, 290] width 470 height 355
type input "$ 1,135,000"
type input "$ 0"
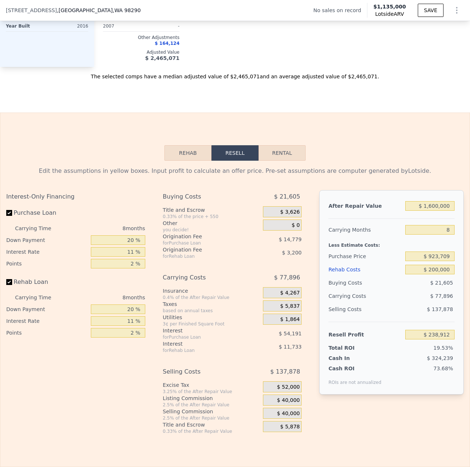
type input "$ 29,998"
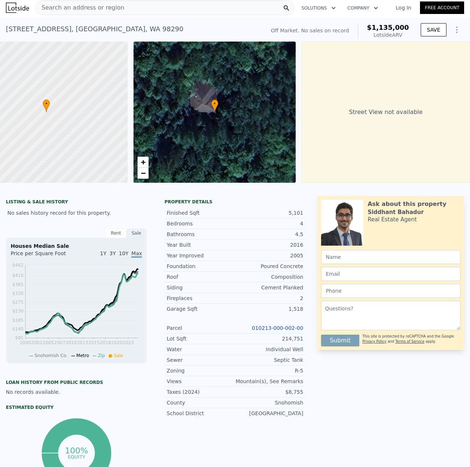
scroll to position [0, 0]
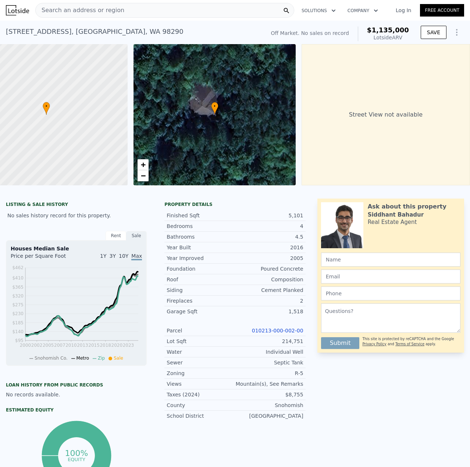
click at [103, 13] on span "Search an address or region" at bounding box center [80, 10] width 89 height 9
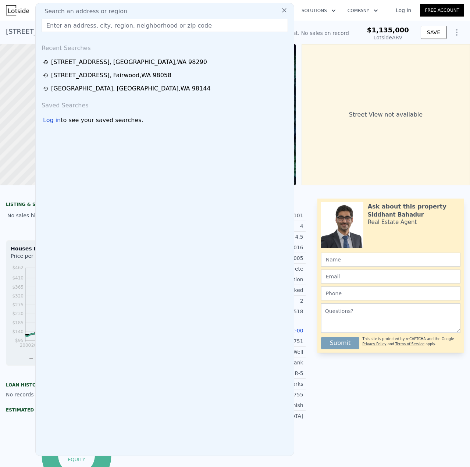
drag, startPoint x: 103, startPoint y: 13, endPoint x: 88, endPoint y: 27, distance: 20.6
click at [88, 27] on input "text" at bounding box center [165, 25] width 247 height 13
paste input "[STREET_ADDRESS]"
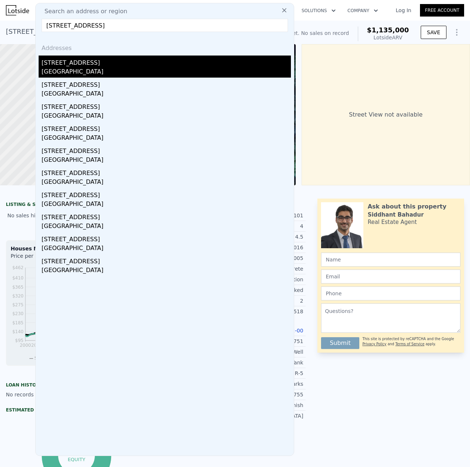
type input "[STREET_ADDRESS]"
click at [76, 67] on div "[STREET_ADDRESS]" at bounding box center [167, 62] width 250 height 12
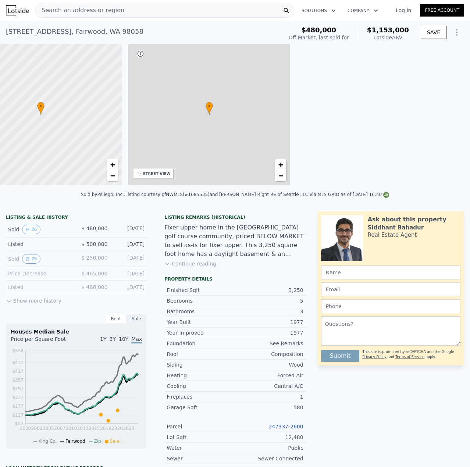
type input "3"
type input "6"
type input "1.75"
type input "2.75"
type input "2380"
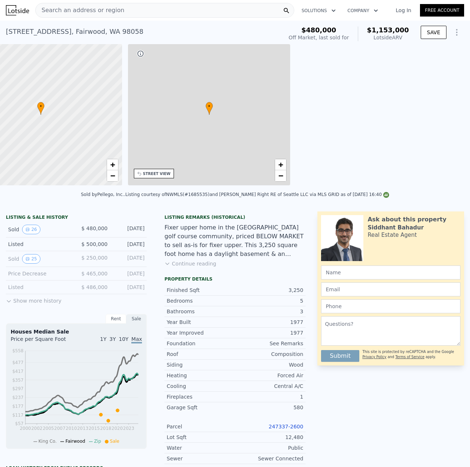
type input "3428"
type input "7350"
type input "13863"
type input "$ 1,153,000"
type input "7"
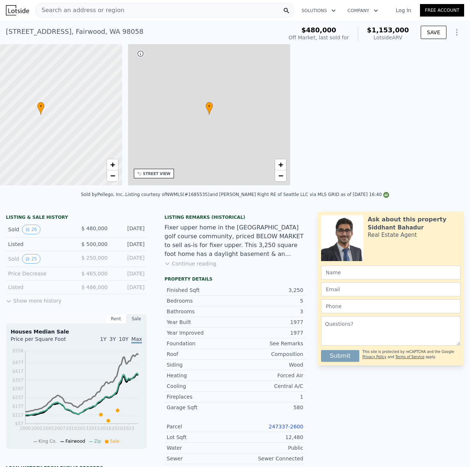
type input "$ 546,876"
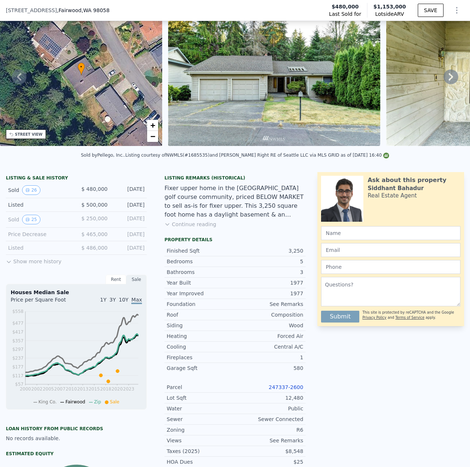
scroll to position [34, 0]
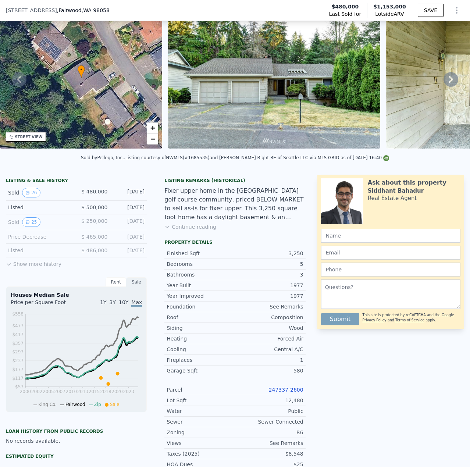
click at [180, 231] on button "Continue reading" at bounding box center [191, 226] width 52 height 7
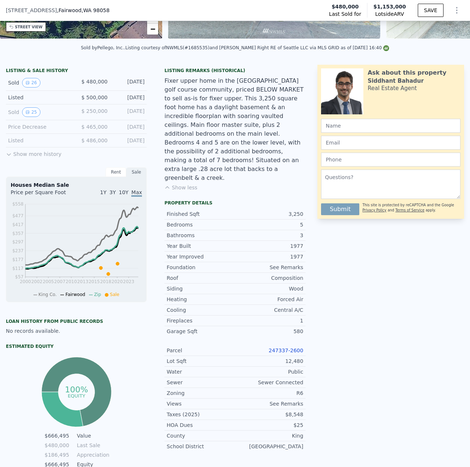
scroll to position [145, 0]
click at [292, 347] on link "247337-2600" at bounding box center [286, 350] width 35 height 6
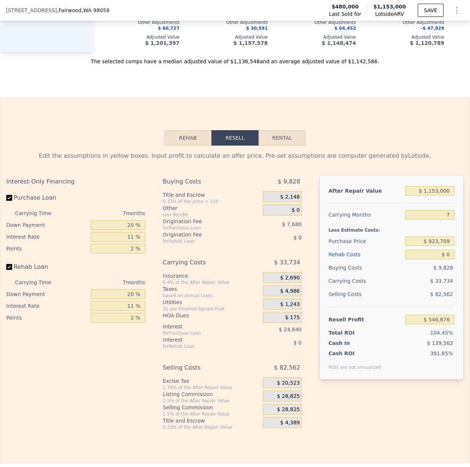
scroll to position [1065, 0]
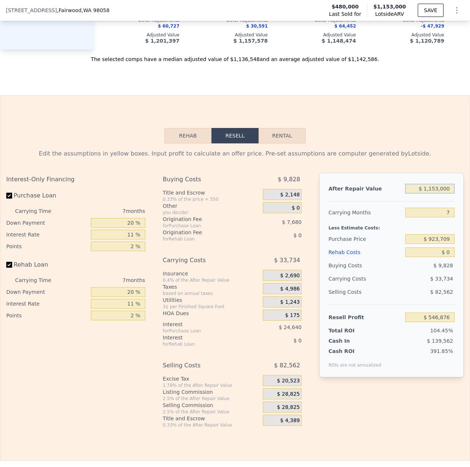
click at [432, 194] on input "$ 1,153,000" at bounding box center [430, 189] width 49 height 10
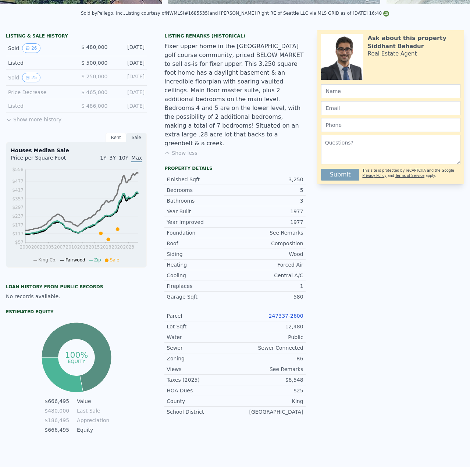
scroll to position [3, 0]
